Goal: Task Accomplishment & Management: Manage account settings

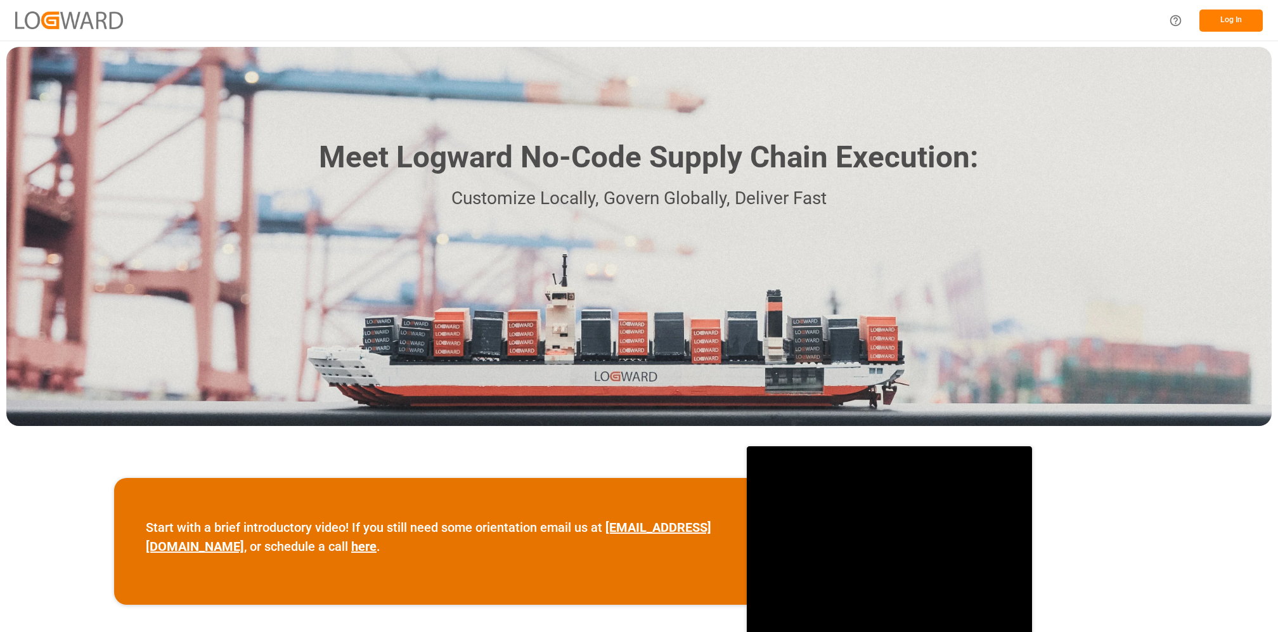
click at [1234, 20] on button "Log In" at bounding box center [1231, 21] width 63 height 22
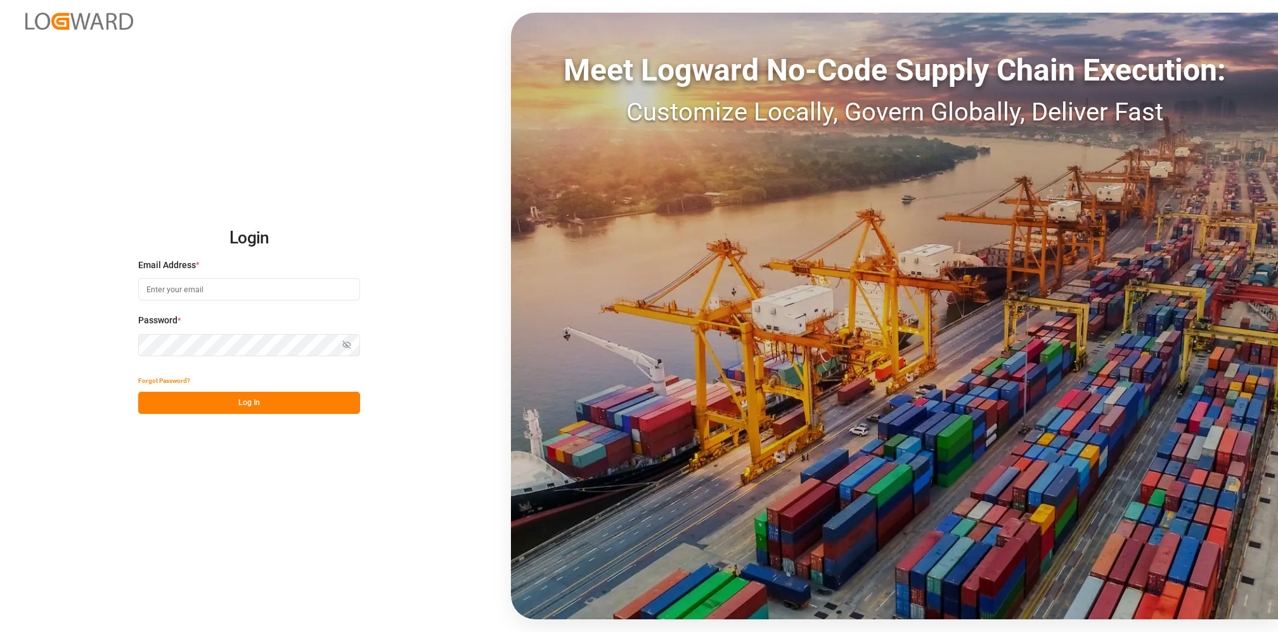
click at [270, 295] on input at bounding box center [249, 289] width 222 height 22
click at [284, 292] on input at bounding box center [249, 289] width 222 height 22
paste input "[PERSON_NAME][EMAIL_ADDRESS][PERSON_NAME][DOMAIN_NAME]"
type input "[PERSON_NAME][EMAIL_ADDRESS][PERSON_NAME][DOMAIN_NAME]"
click at [230, 407] on button "Log In" at bounding box center [249, 403] width 222 height 22
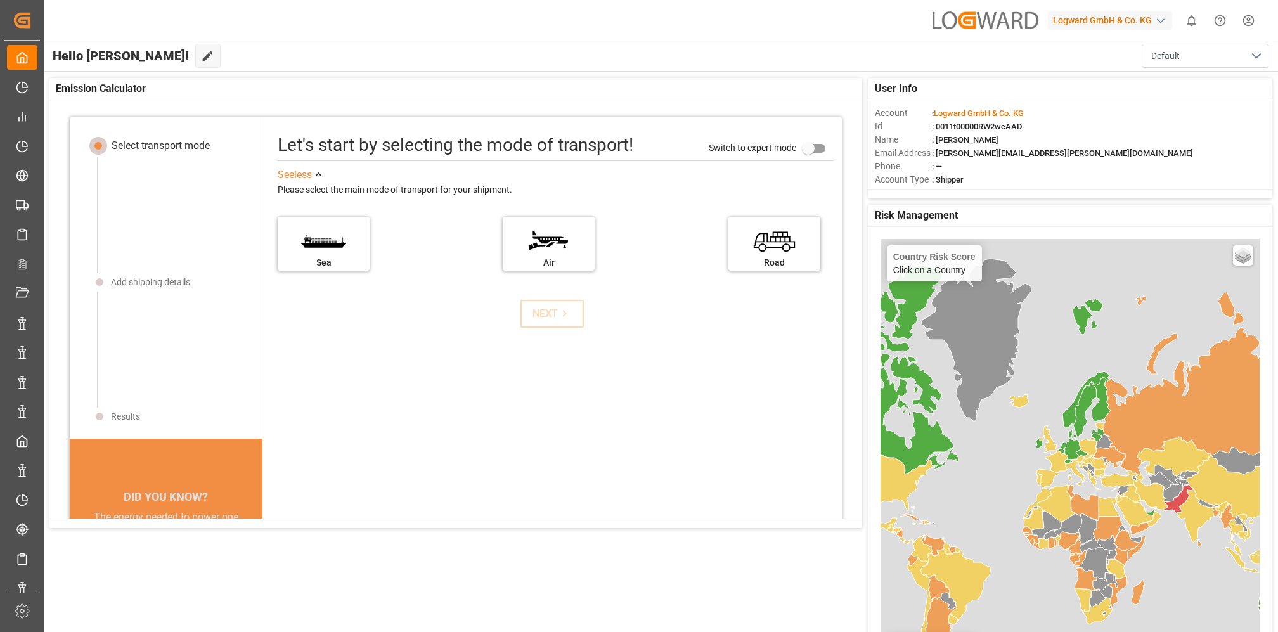
click at [1140, 20] on div "Logward GmbH & Co. KG" at bounding box center [1110, 20] width 124 height 18
type input "logward data analysts"
click at [1110, 53] on input "logward data analysts" at bounding box center [1112, 52] width 207 height 22
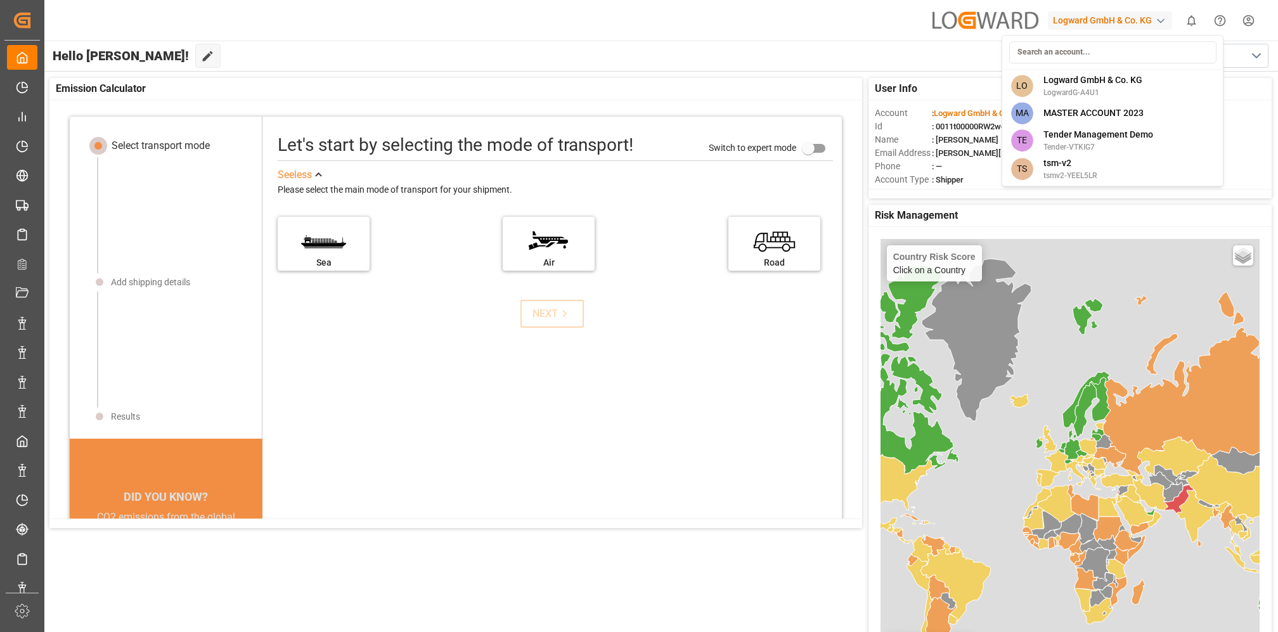
click at [1148, 20] on html "Created by potrace 1.15, written by [PERSON_NAME] [DATE]-[DATE] Created by potr…" at bounding box center [639, 316] width 1278 height 632
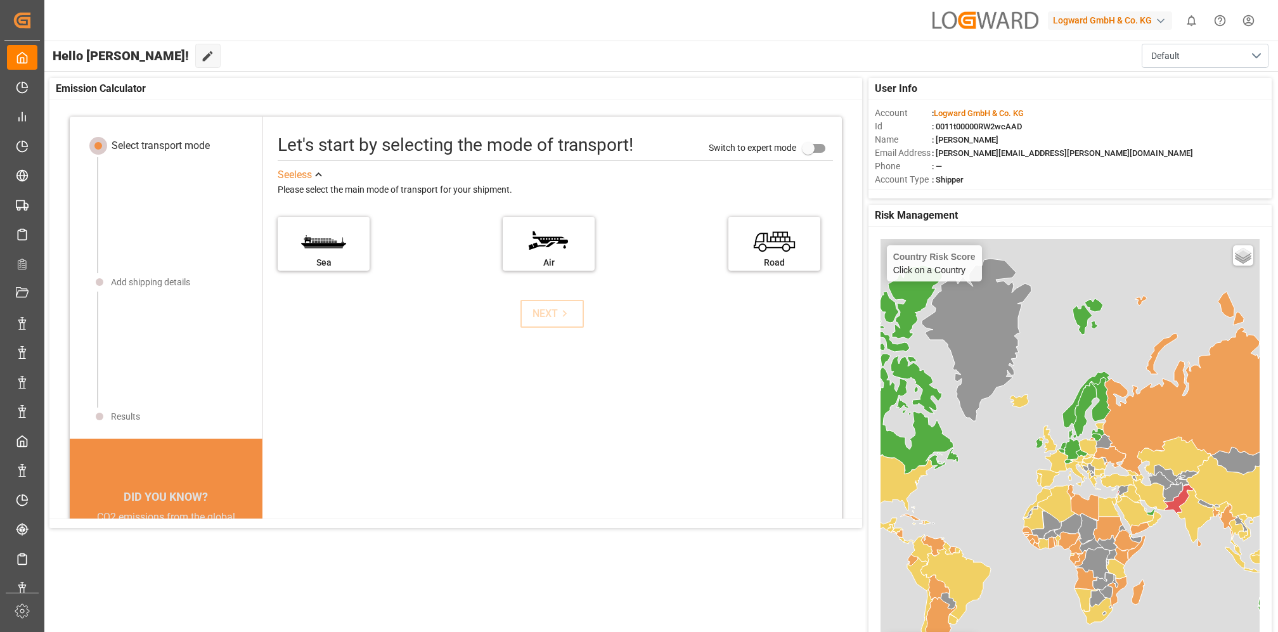
click at [1151, 15] on div "Logward GmbH & Co. KG" at bounding box center [1110, 20] width 124 height 18
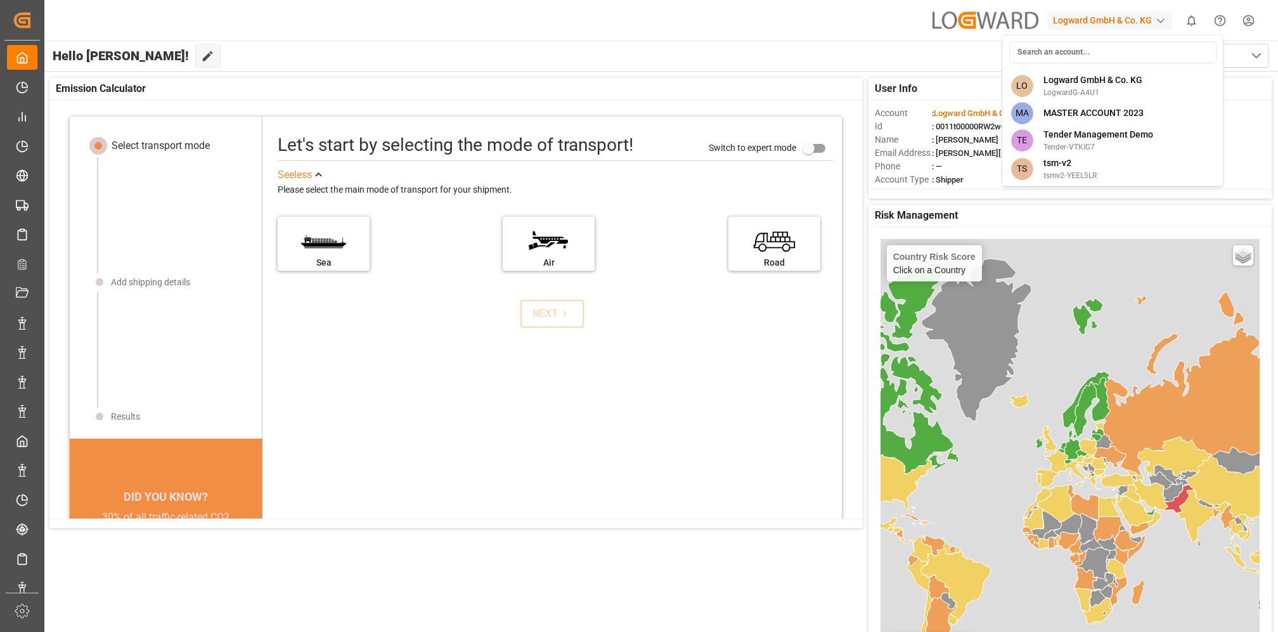
click at [1250, 19] on html "Created by potrace 1.15, written by [PERSON_NAME] [DATE]-[DATE] Created by potr…" at bounding box center [639, 316] width 1278 height 632
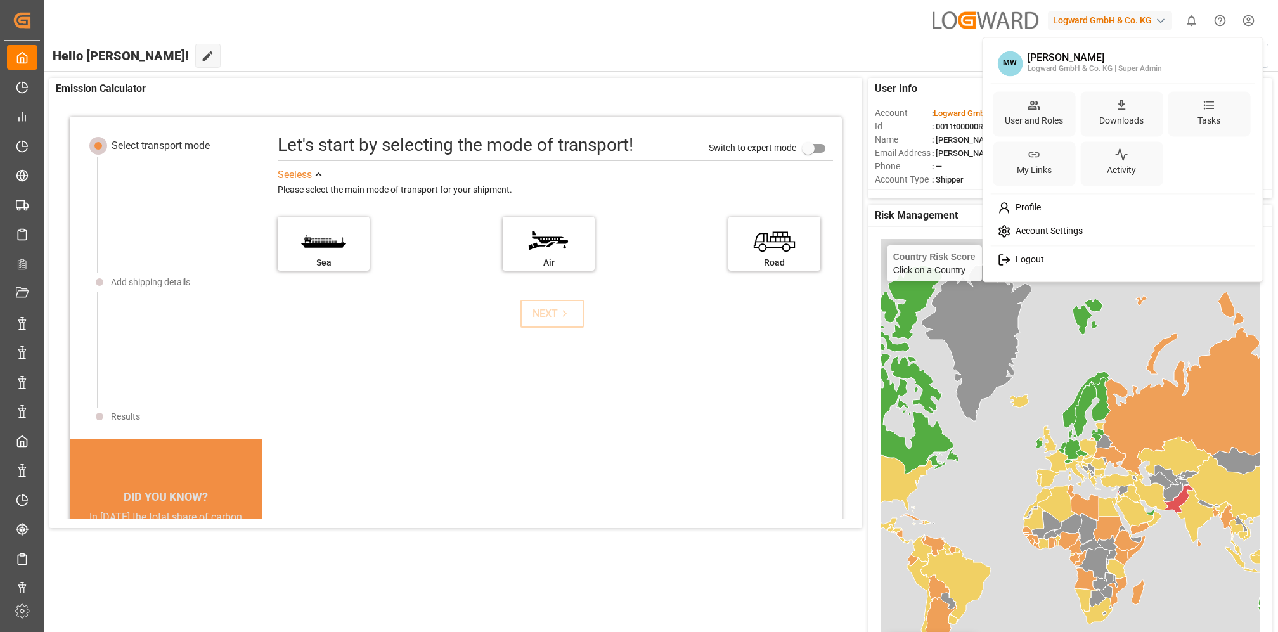
click at [1245, 23] on html "Created by potrace 1.15, written by [PERSON_NAME] [DATE]-[DATE] Created by potr…" at bounding box center [639, 316] width 1278 height 632
click at [1023, 256] on span "Logout" at bounding box center [1028, 259] width 34 height 11
